Goal: Information Seeking & Learning: Learn about a topic

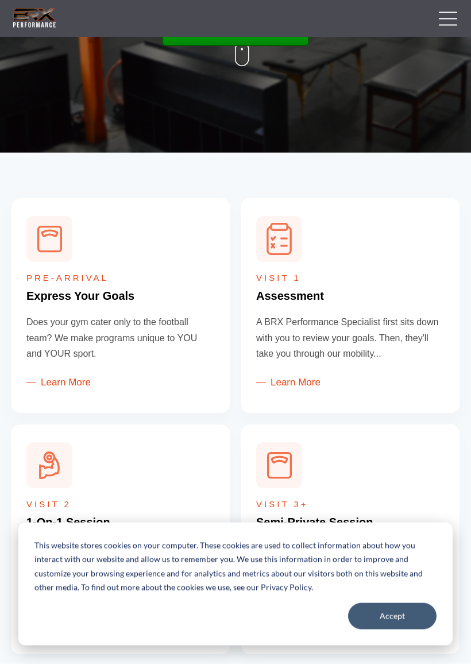
scroll to position [272, 0]
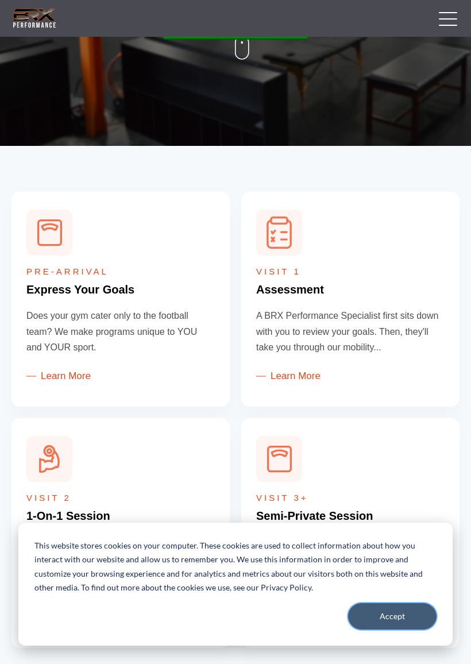
click at [400, 592] on button "Accept" at bounding box center [392, 616] width 88 height 26
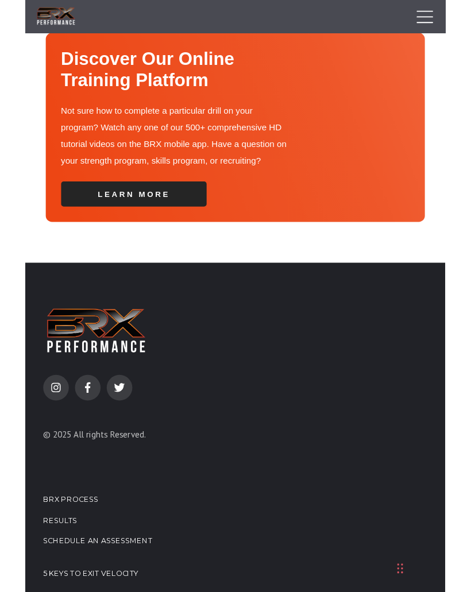
scroll to position [4386, 0]
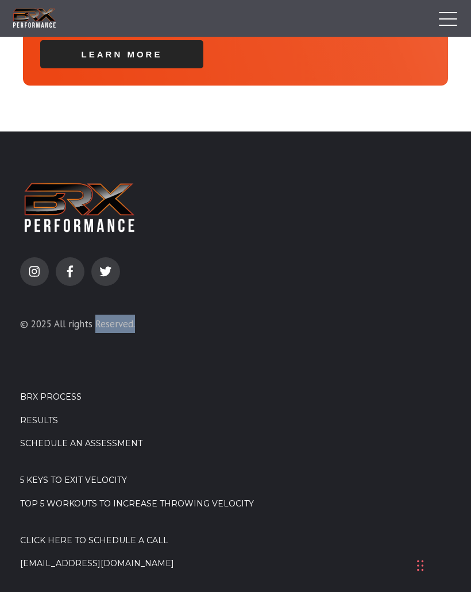
click at [207, 499] on li "Top 5 Workouts to Increase Throwing Velocity" at bounding box center [235, 511] width 431 height 24
click at [224, 499] on link "Top 5 Workouts to Increase Throwing Velocity" at bounding box center [235, 504] width 431 height 11
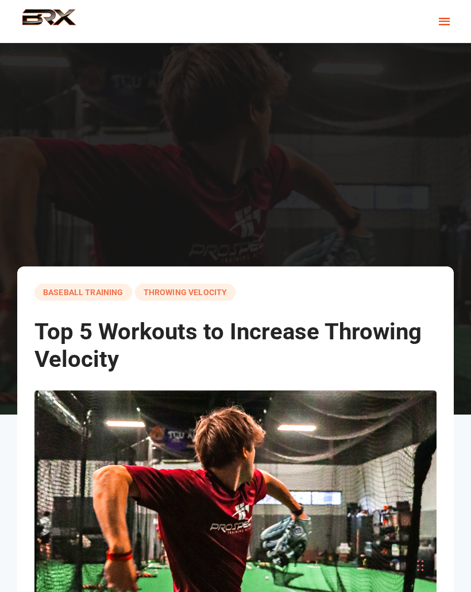
click at [445, 19] on span "button" at bounding box center [444, 21] width 15 height 31
click at [442, 18] on span "button" at bounding box center [444, 21] width 15 height 31
click at [42, 16] on img at bounding box center [48, 21] width 75 height 25
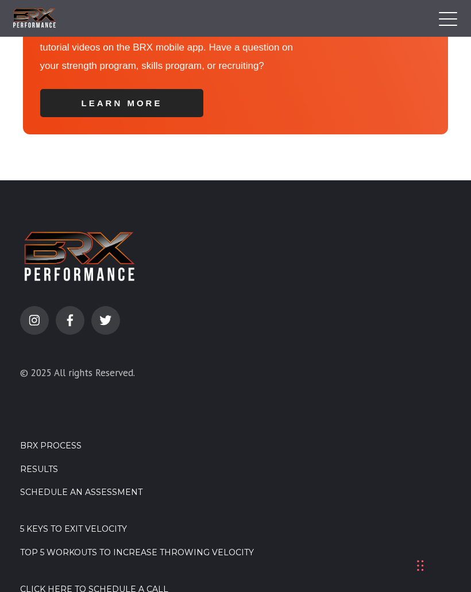
scroll to position [4386, 0]
